Goal: Task Accomplishment & Management: Manage account settings

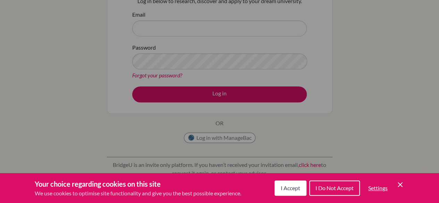
scroll to position [83, 0]
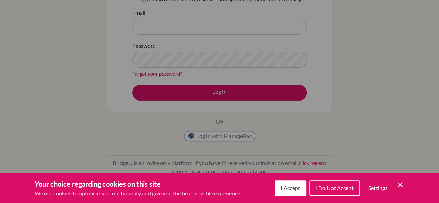
click at [293, 193] on button "I Accept" at bounding box center [291, 187] width 32 height 15
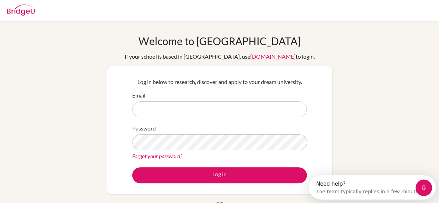
scroll to position [0, 0]
click at [210, 118] on form "Email Password Forgot your password? Log in" at bounding box center [219, 137] width 175 height 92
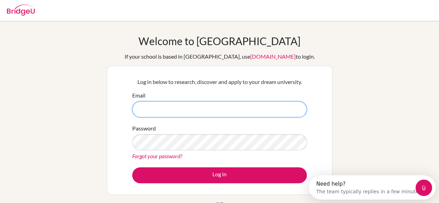
click at [210, 117] on input "Email" at bounding box center [219, 109] width 175 height 16
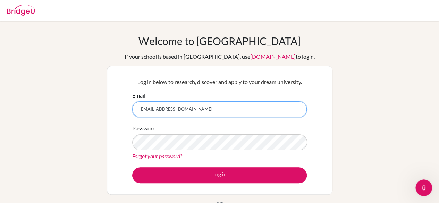
type input "[EMAIL_ADDRESS][DOMAIN_NAME]"
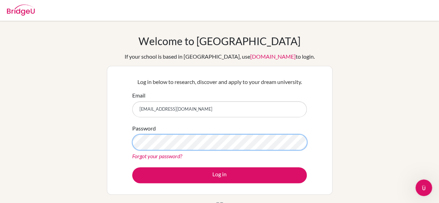
click at [132, 167] on button "Log in" at bounding box center [219, 175] width 175 height 16
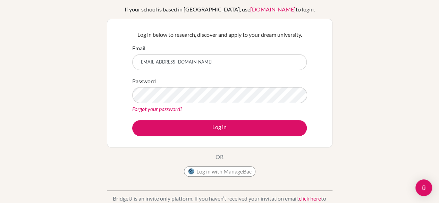
scroll to position [45, 0]
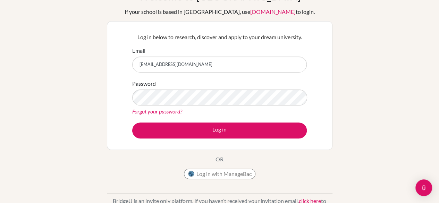
click at [167, 109] on link "Forgot your password?" at bounding box center [157, 111] width 50 height 7
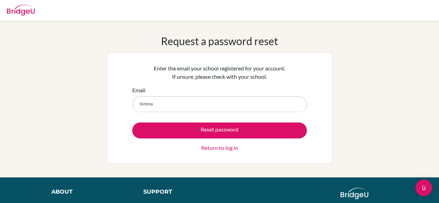
type input "[EMAIL_ADDRESS][DOMAIN_NAME]"
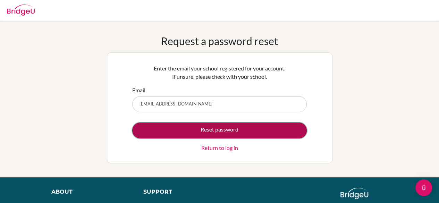
click at [195, 127] on button "Reset password" at bounding box center [219, 131] width 175 height 16
